Goal: Task Accomplishment & Management: Complete application form

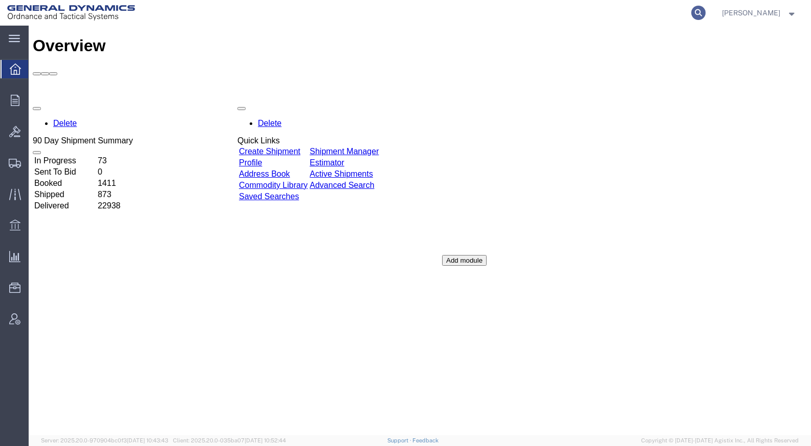
click at [706, 11] on icon at bounding box center [699, 13] width 14 height 14
type input "57011867"
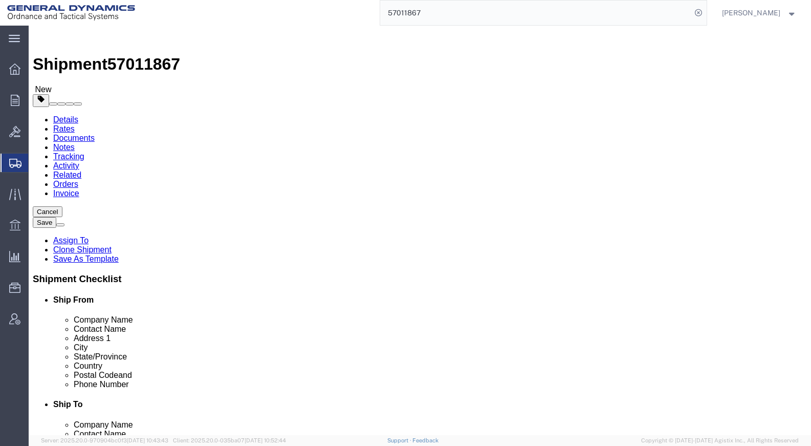
select select
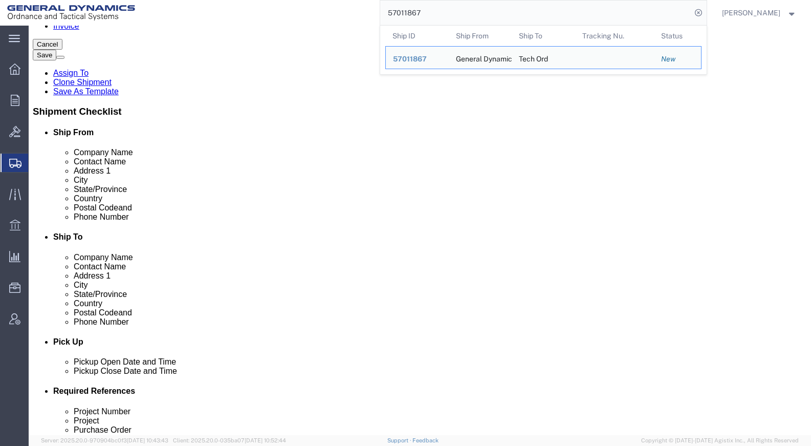
scroll to position [256, 0]
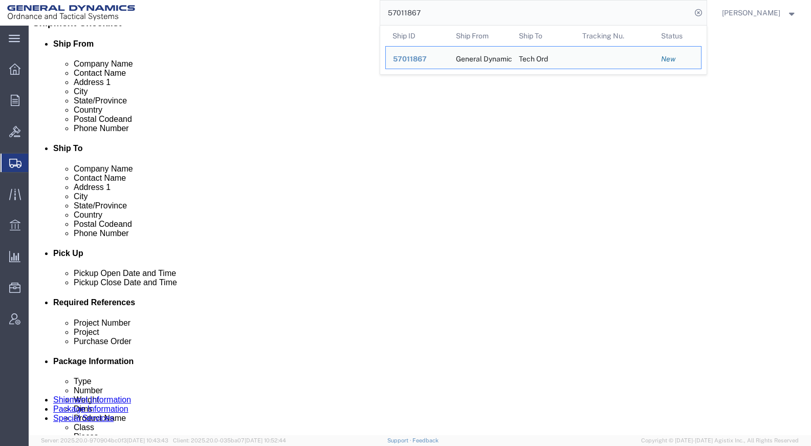
click div "[DATE] 6:30 AM"
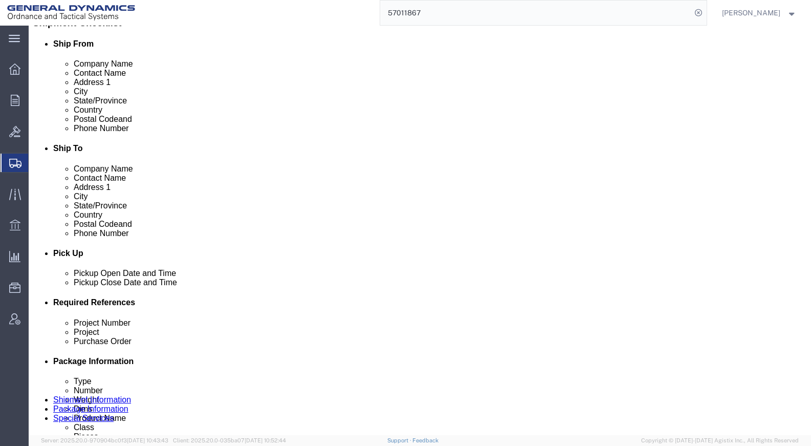
scroll to position [560, 0]
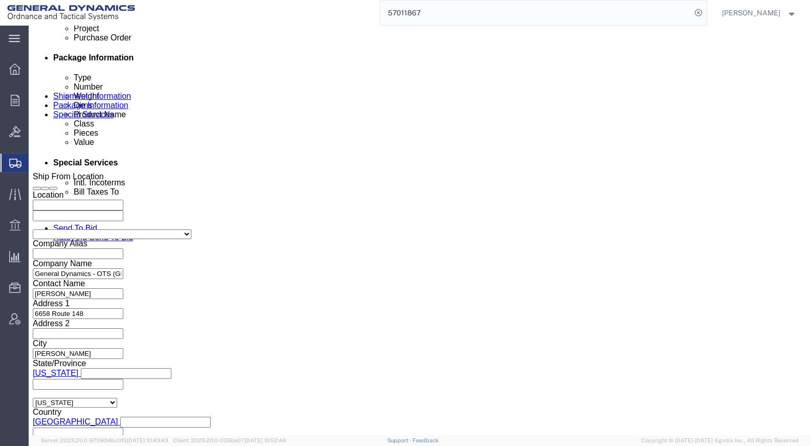
click button "Apply"
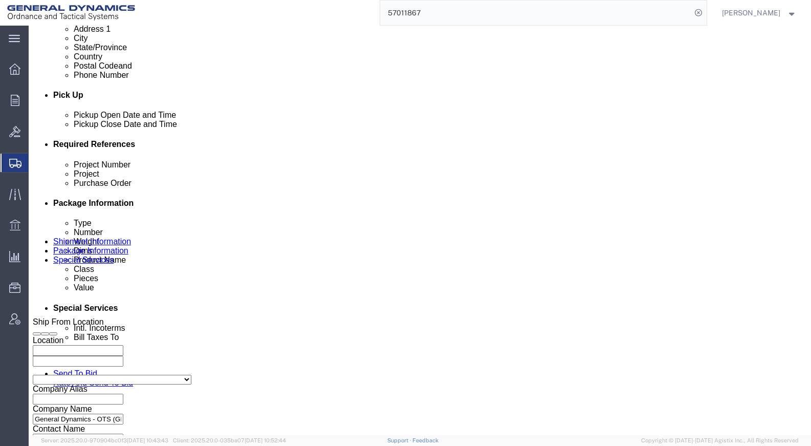
scroll to position [252, 0]
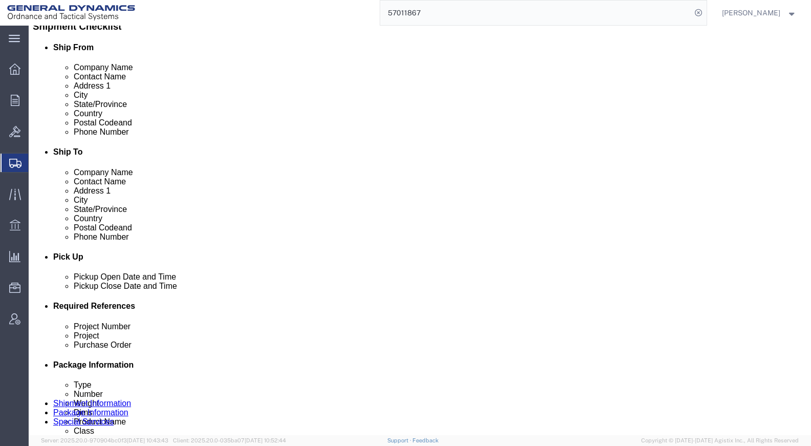
click div "[DATE] 6:30 AM"
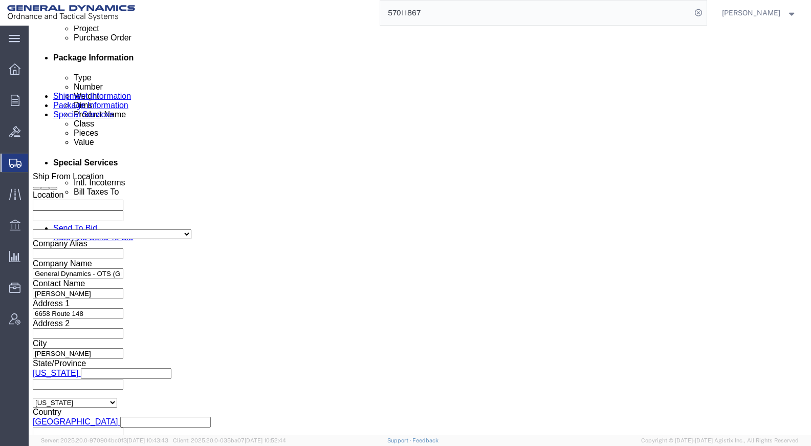
type input "11:30 AM"
click button "Apply"
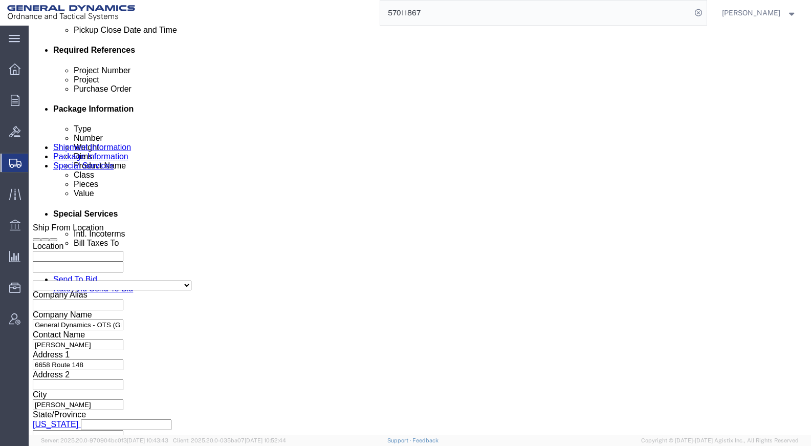
scroll to position [355, 0]
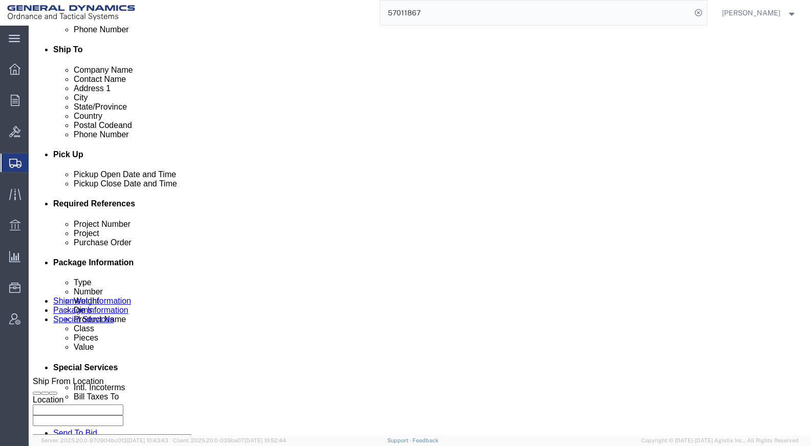
click div "[DATE] 2:30 PM"
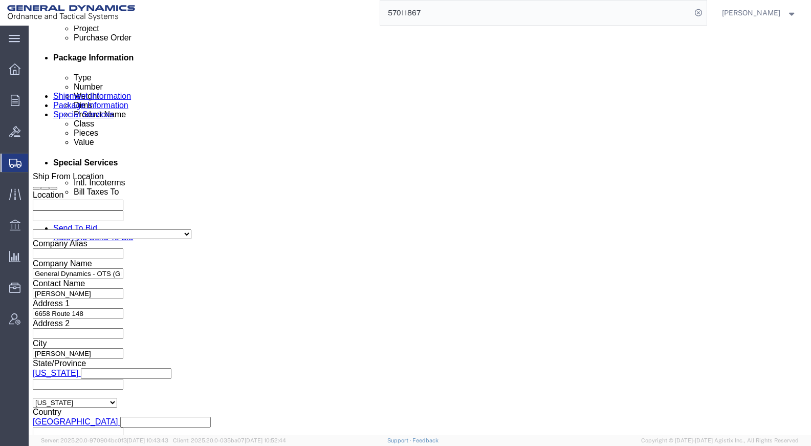
type input "4:30 PM"
click button "Apply"
click button "Continue"
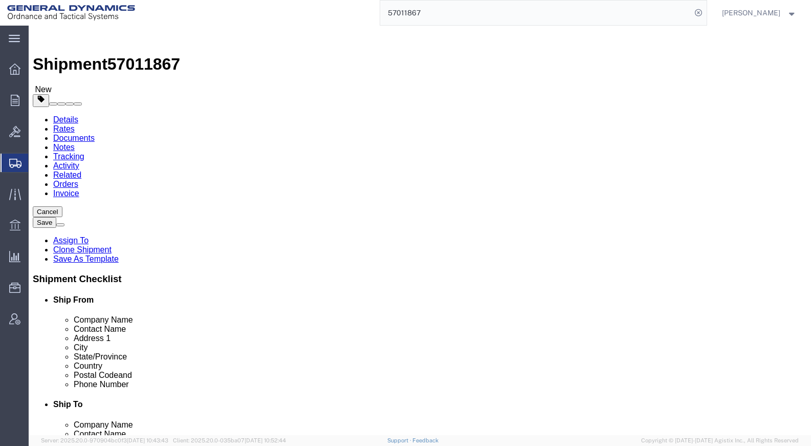
drag, startPoint x: 137, startPoint y: 263, endPoint x: 92, endPoint y: 261, distance: 45.1
click div "Weight 75.00 Select kgs lbs Ship. t°"
type input "88"
click p "Total shipment is made up of 1 packages containing 71 pieces weighing 88.00 LBS…"
click dd "1000.00 USD"
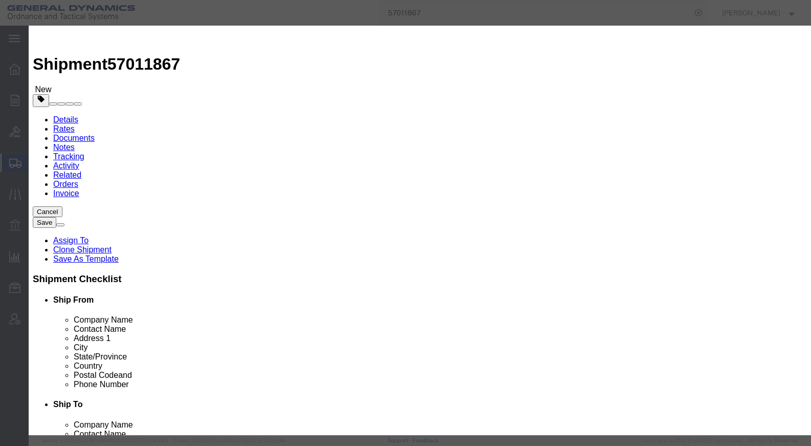
click button "Save & Close"
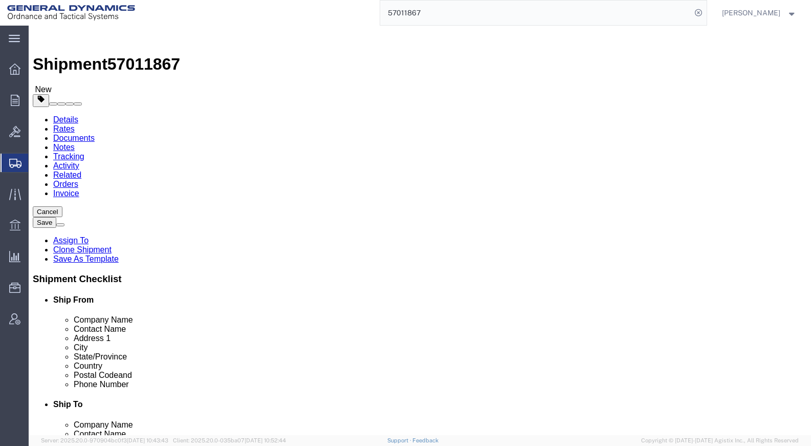
scroll to position [35, 0]
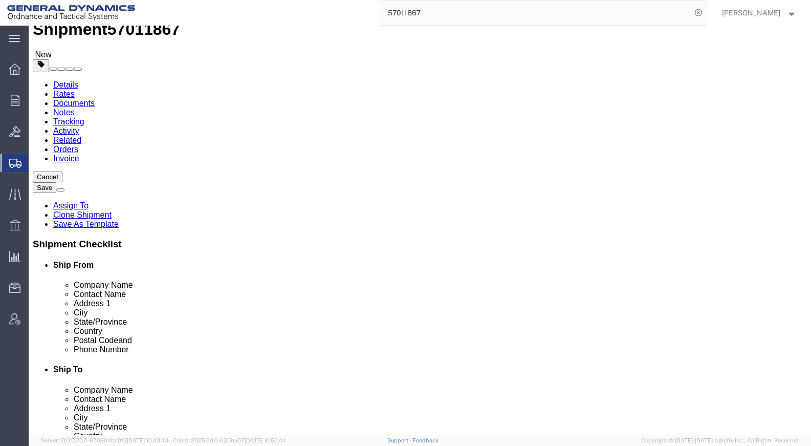
click button "Continue"
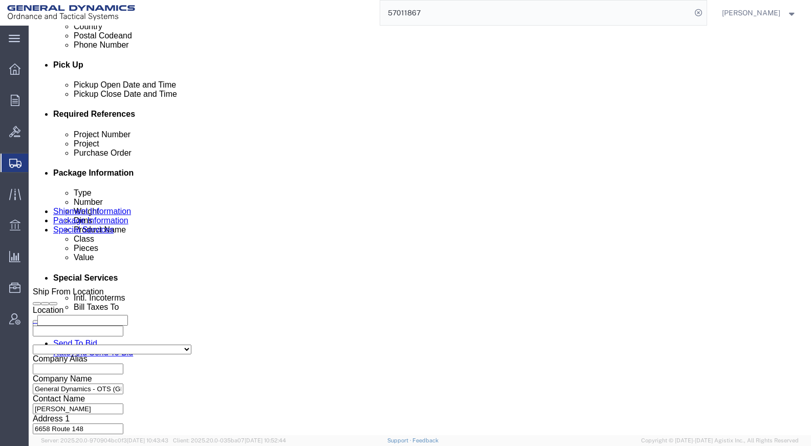
click select "Select [GEOGRAPHIC_DATA] [GEOGRAPHIC_DATA] [GEOGRAPHIC_DATA] [GEOGRAPHIC_DATA] …"
select select "US"
click select "Select [GEOGRAPHIC_DATA] [GEOGRAPHIC_DATA] [GEOGRAPHIC_DATA] [GEOGRAPHIC_DATA] …"
click div "Billing Location Select Select My Profile Location GD-OTS [GEOGRAPHIC_DATA] (Co…"
click button "Rate Shipment"
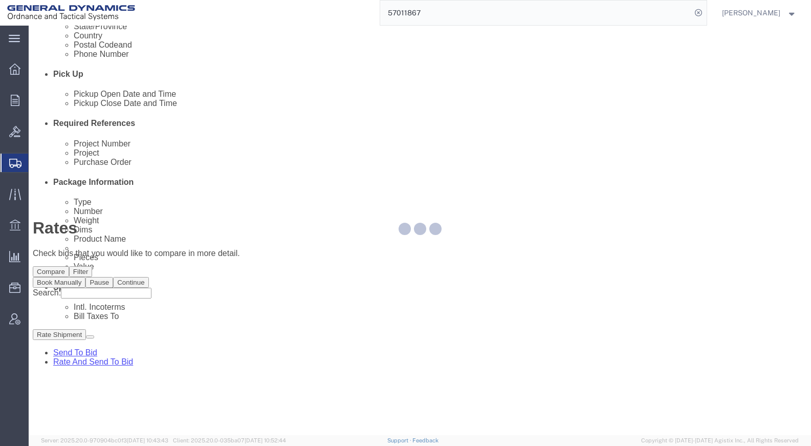
scroll to position [0, 0]
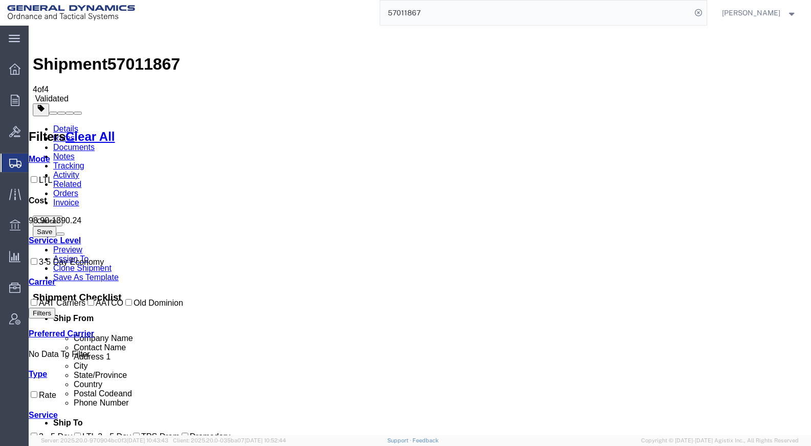
click at [69, 124] on link "Details" at bounding box center [65, 128] width 25 height 9
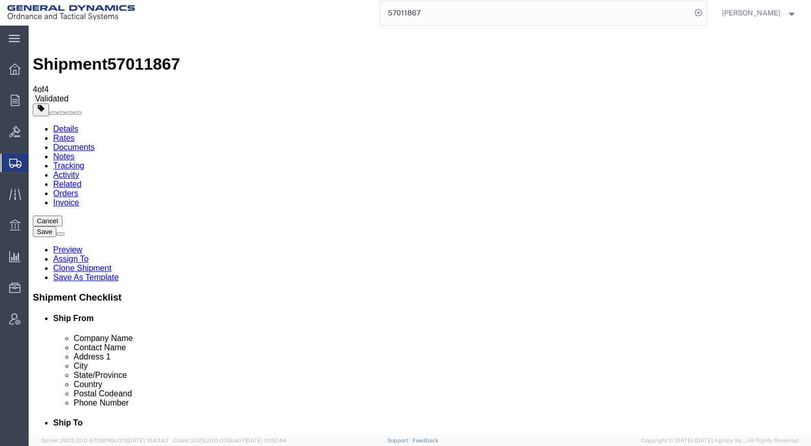
drag, startPoint x: 228, startPoint y: 252, endPoint x: 26, endPoint y: 246, distance: 202.3
click div "Address 1 [STREET_ADDRESS]"
click input "8000"
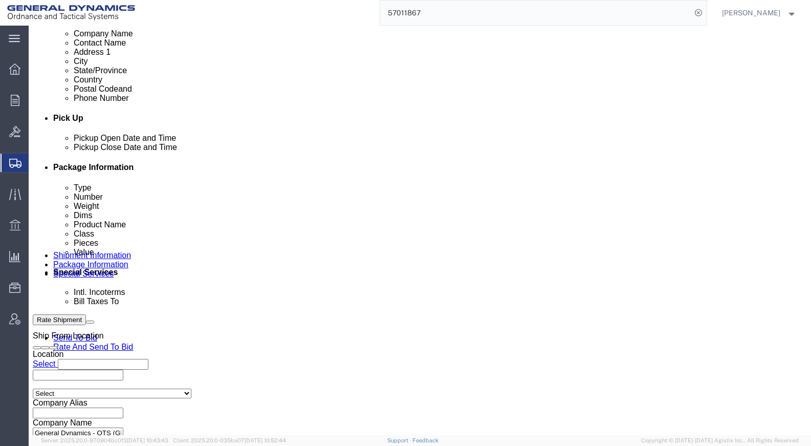
type input "[STREET_ADDRESS][PERSON_NAME]"
click div "[DATE] 11:30 AM"
type input "11:00 AM"
click button "Apply"
click button "Rate Shipment"
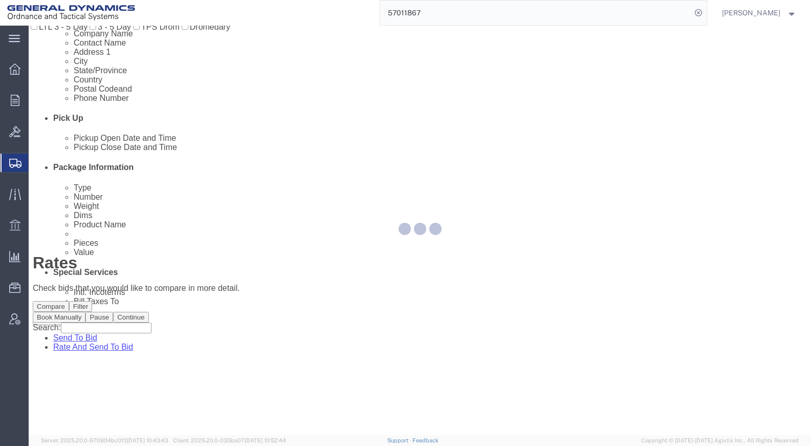
scroll to position [0, 0]
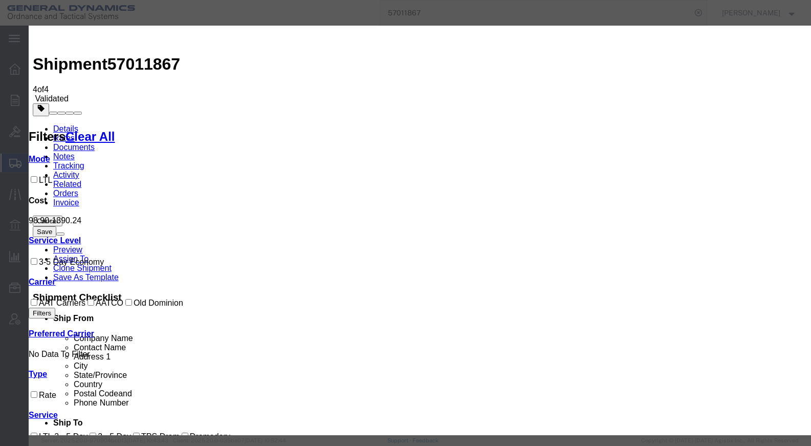
select select "79"
select select "17793"
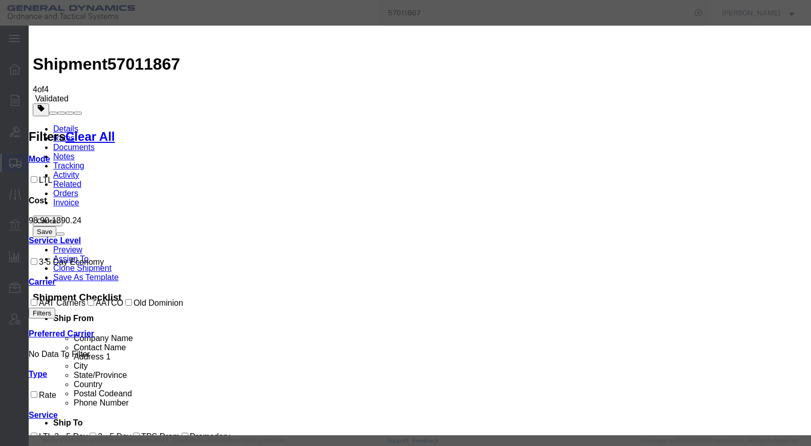
type input "25444"
type input "[PERSON_NAME]"
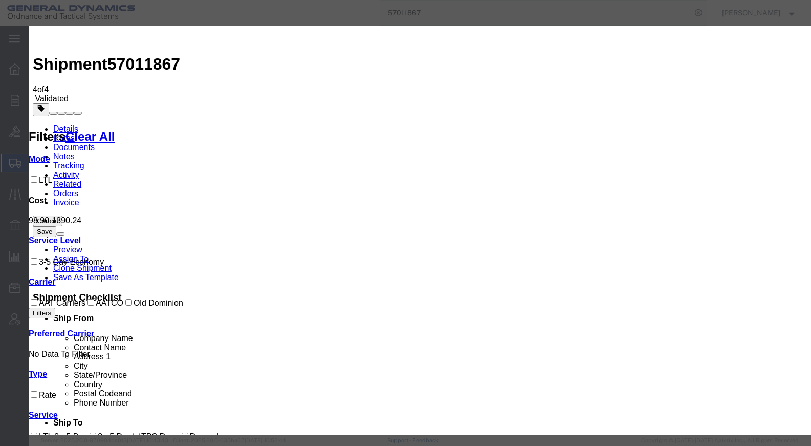
type input "618"
drag, startPoint x: 609, startPoint y: 130, endPoint x: 512, endPoint y: 123, distance: 96.5
type input "CHEMTREC"
type input "CCN9244"
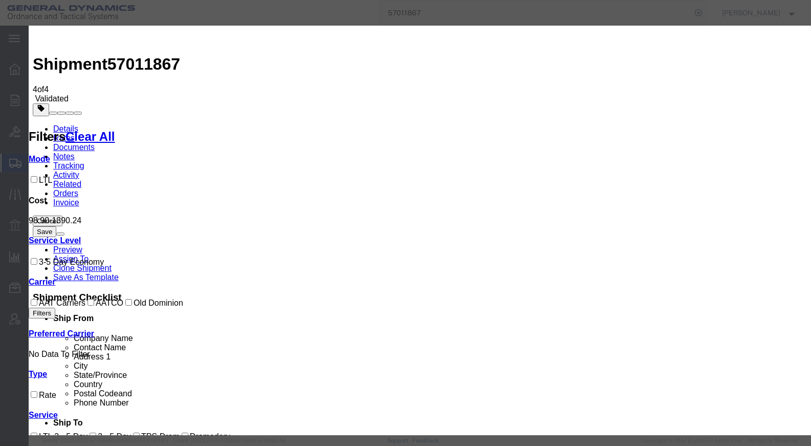
drag, startPoint x: 604, startPoint y: 179, endPoint x: 565, endPoint y: 180, distance: 38.4
type input "18004249300"
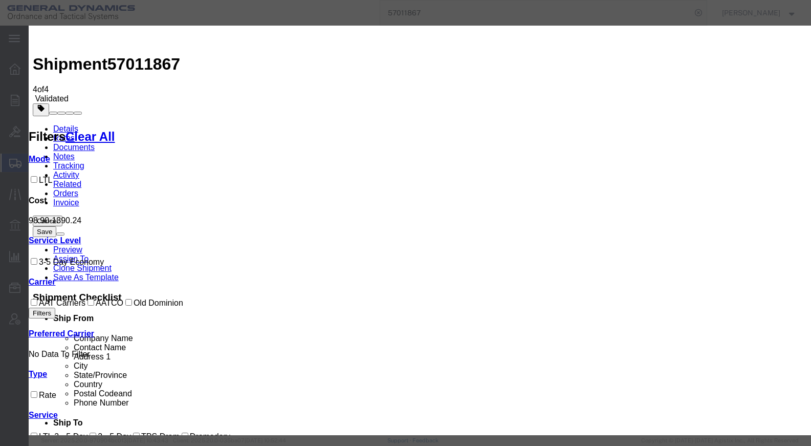
type input "CHEMTREC-25444"
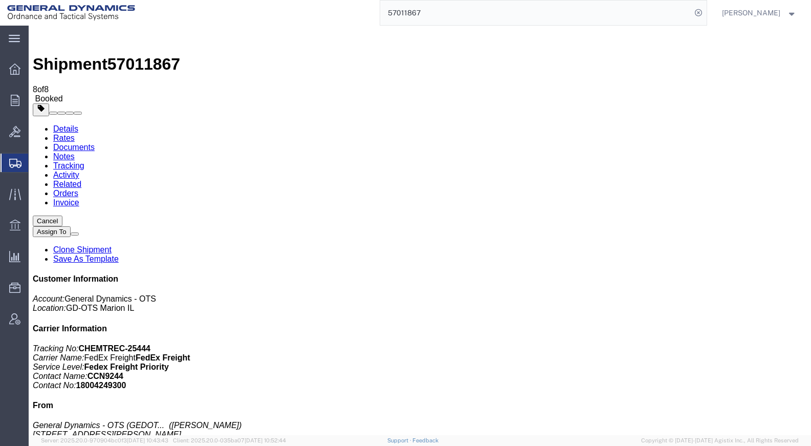
drag, startPoint x: 337, startPoint y: 202, endPoint x: 280, endPoint y: 26, distance: 184.7
drag, startPoint x: 210, startPoint y: 47, endPoint x: 335, endPoint y: 282, distance: 266.6
